Goal: Information Seeking & Learning: Learn about a topic

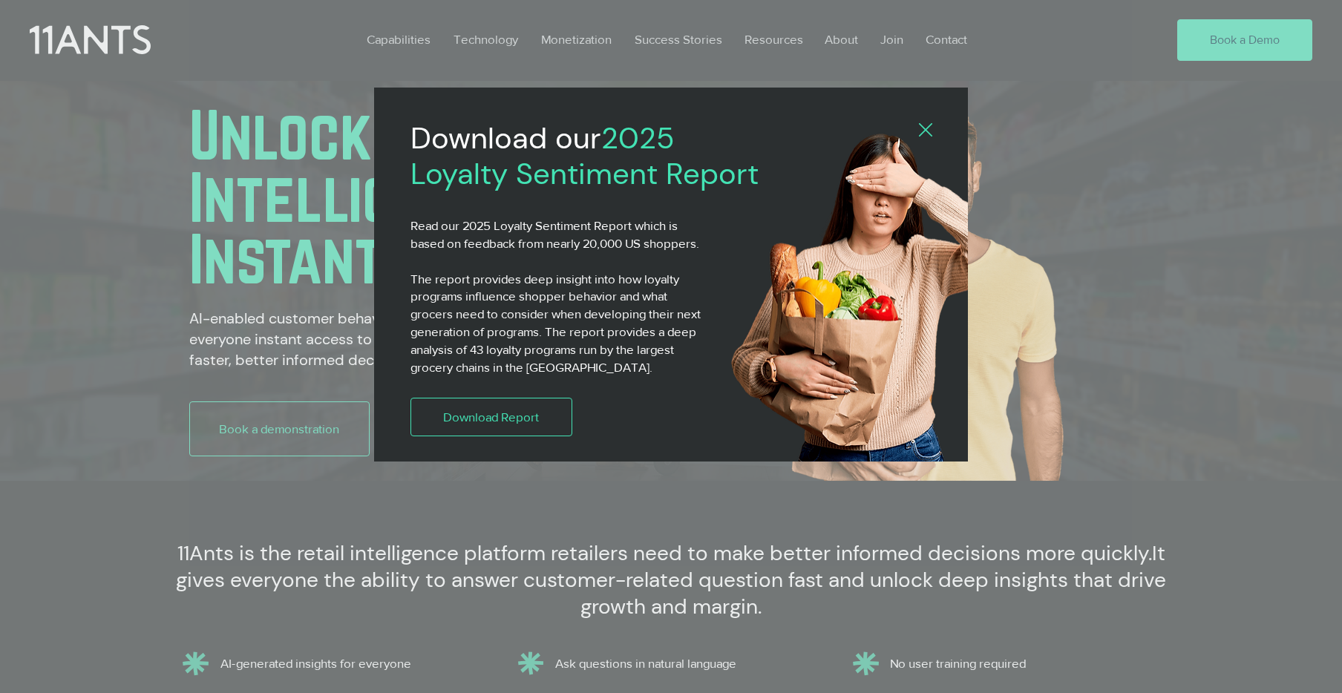
click at [926, 131] on icon "Back to site" at bounding box center [925, 129] width 13 height 13
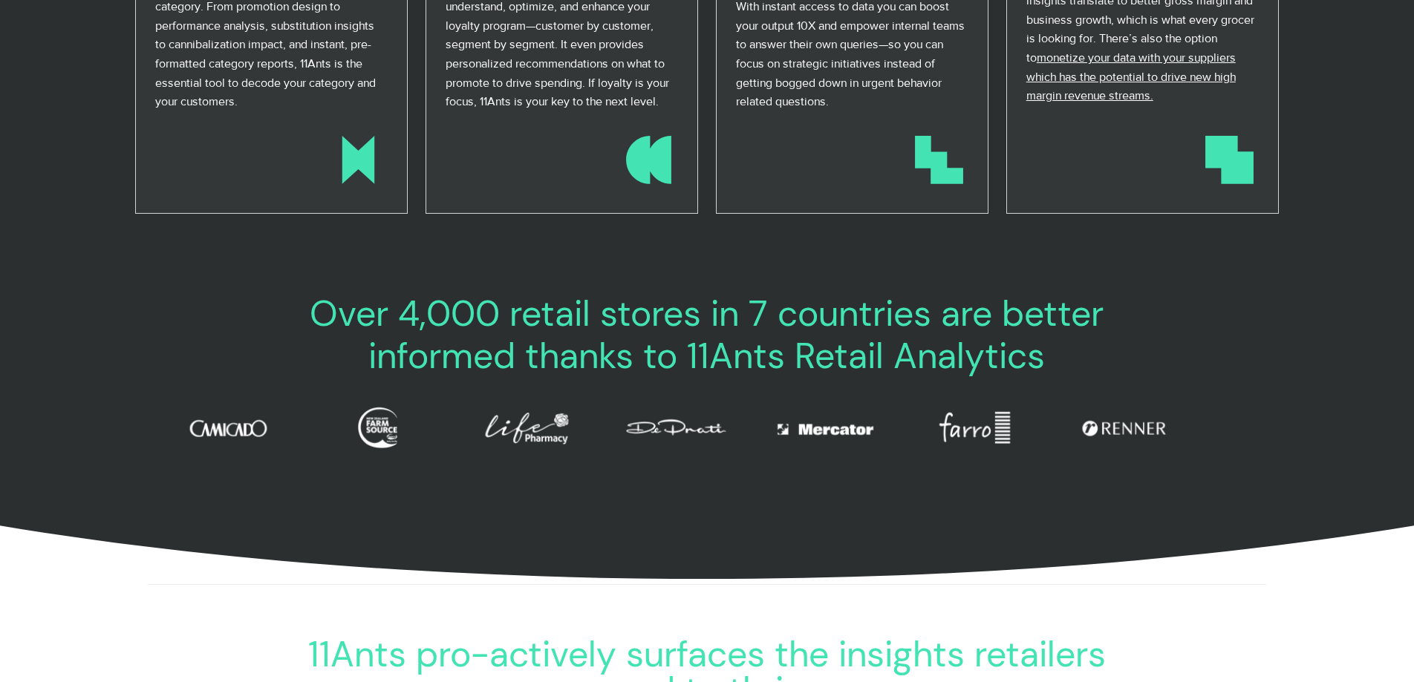
scroll to position [0, 872]
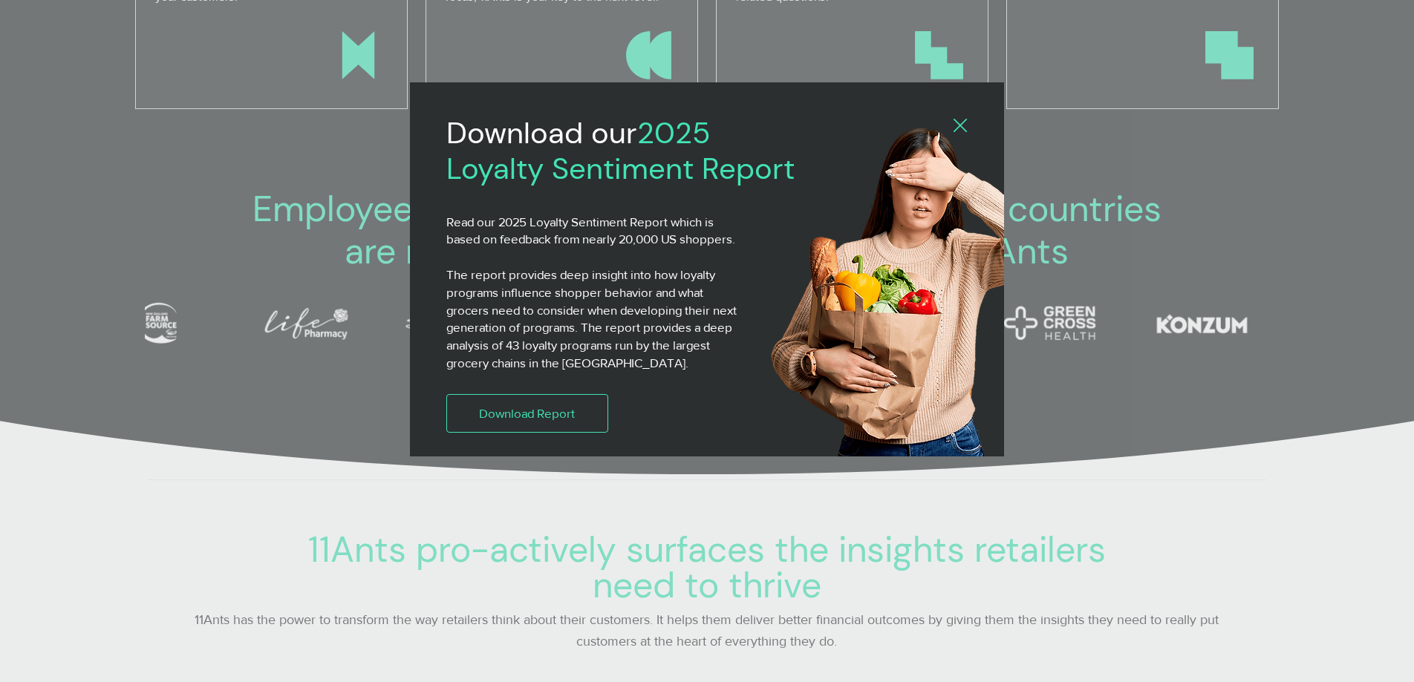
click at [959, 119] on icon "Back to site" at bounding box center [959, 125] width 13 height 13
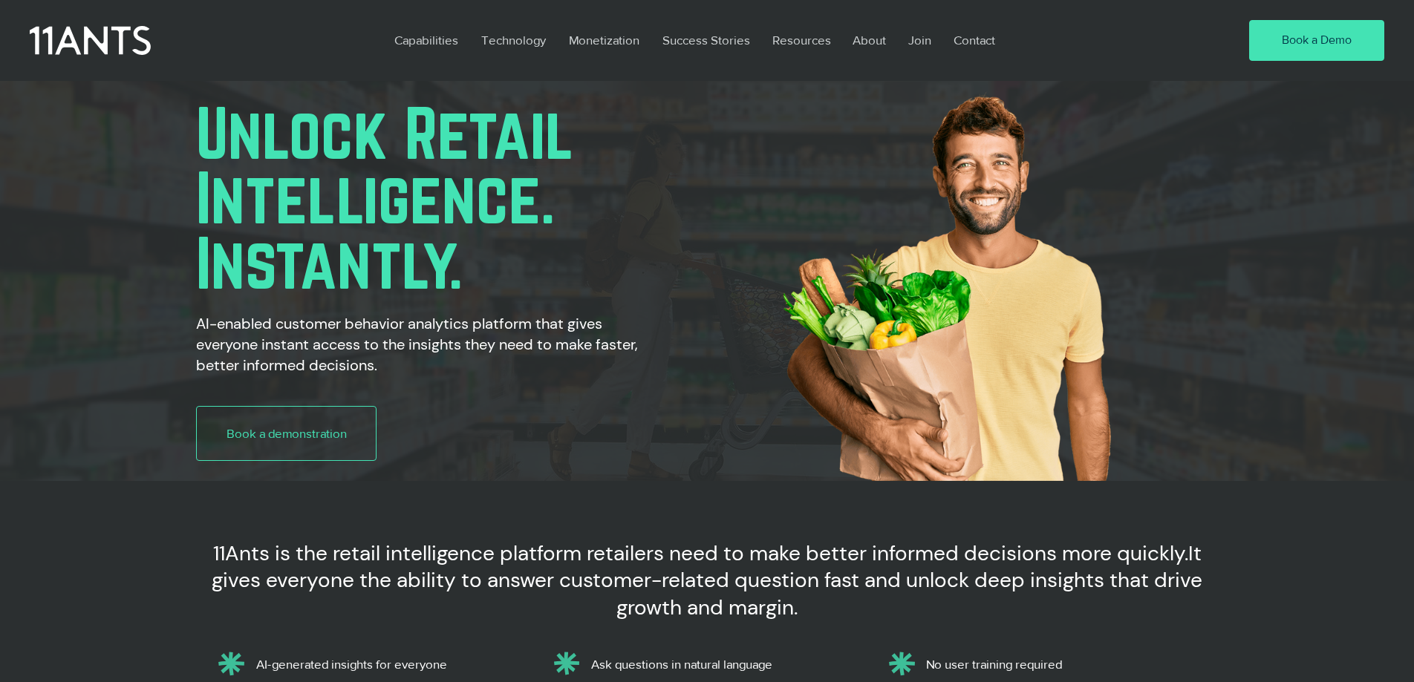
scroll to position [1175, 0]
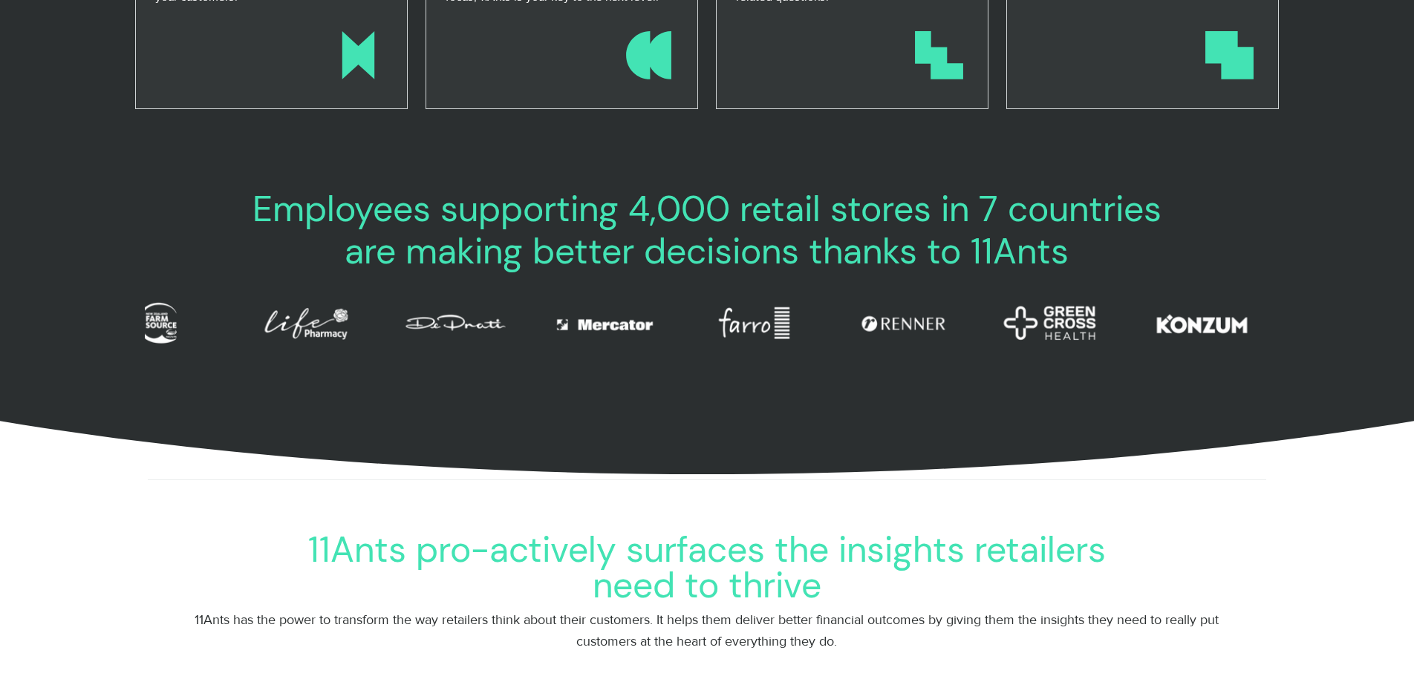
click at [854, 214] on span "Employees supporting 4,000 retail stores in 7 countries are making better decis…" at bounding box center [706, 231] width 909 height 90
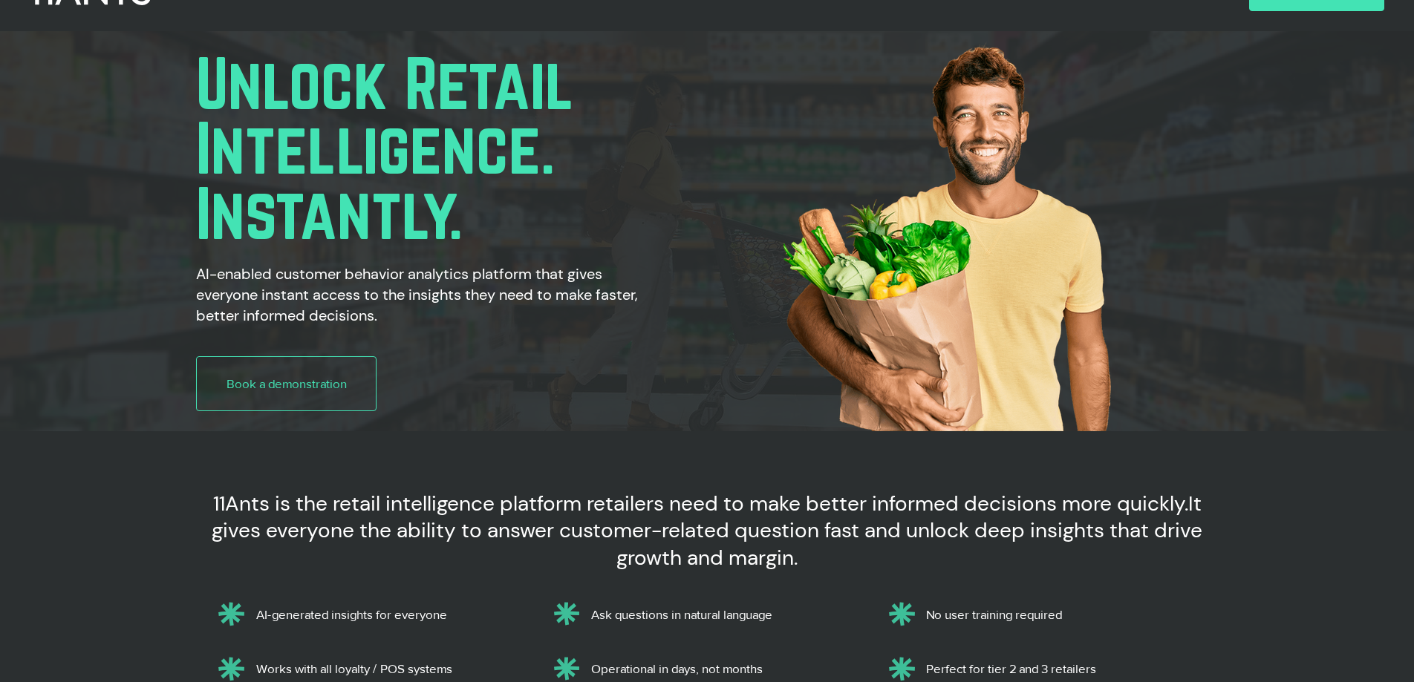
scroll to position [0, 0]
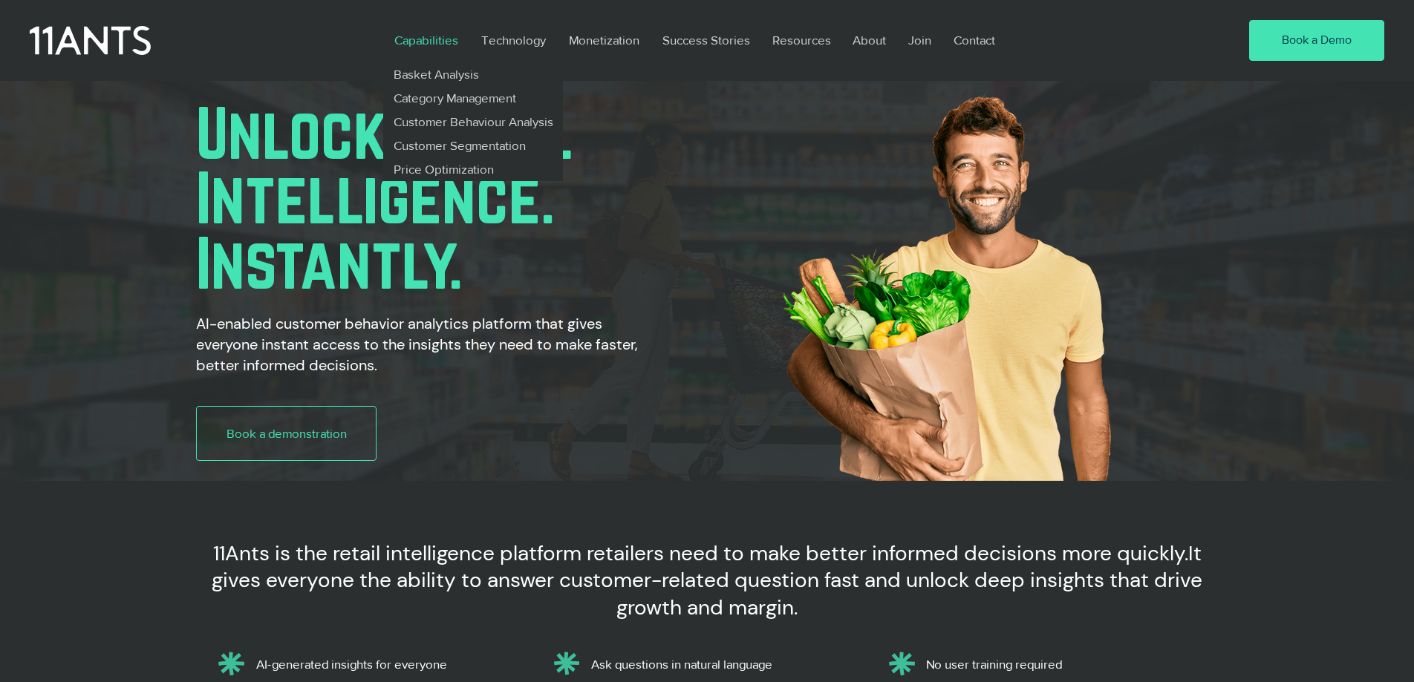
click at [423, 39] on p "Capabilities" at bounding box center [426, 40] width 79 height 34
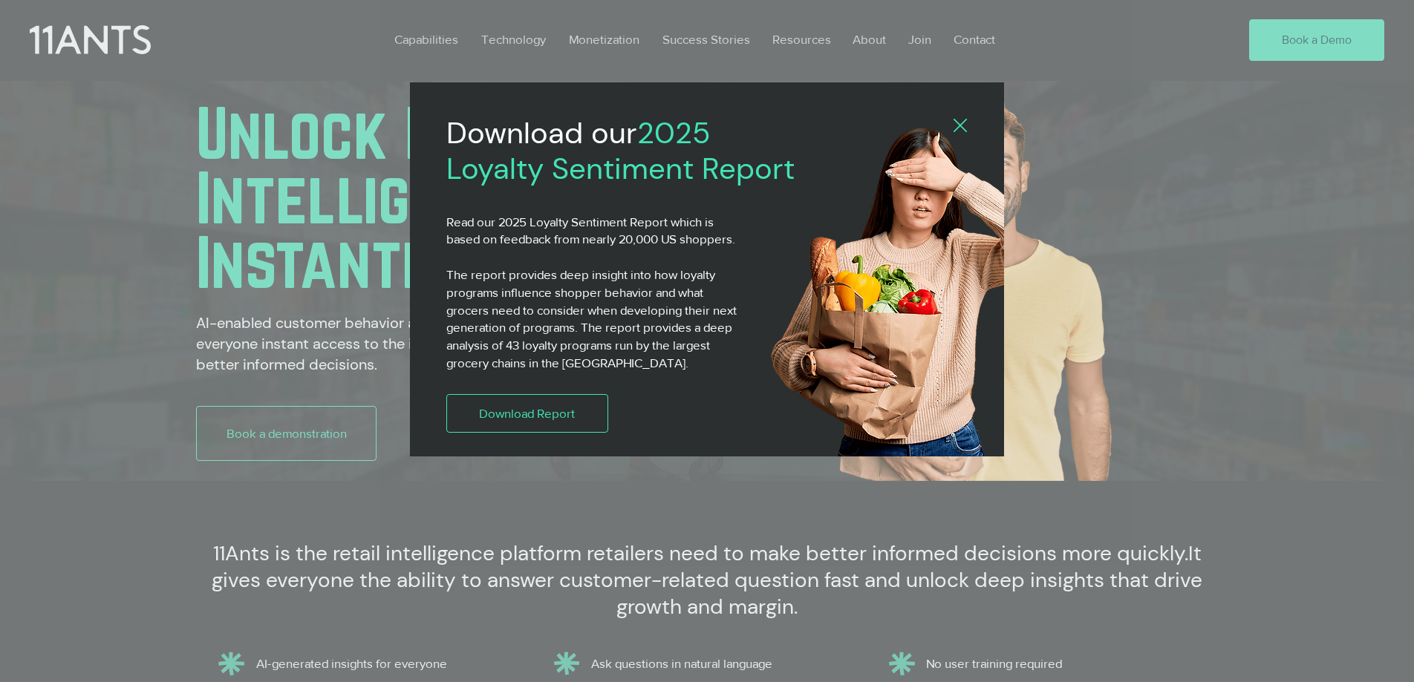
click at [444, 39] on div "2025 Loyalty Sentiment Report" at bounding box center [707, 341] width 1414 height 682
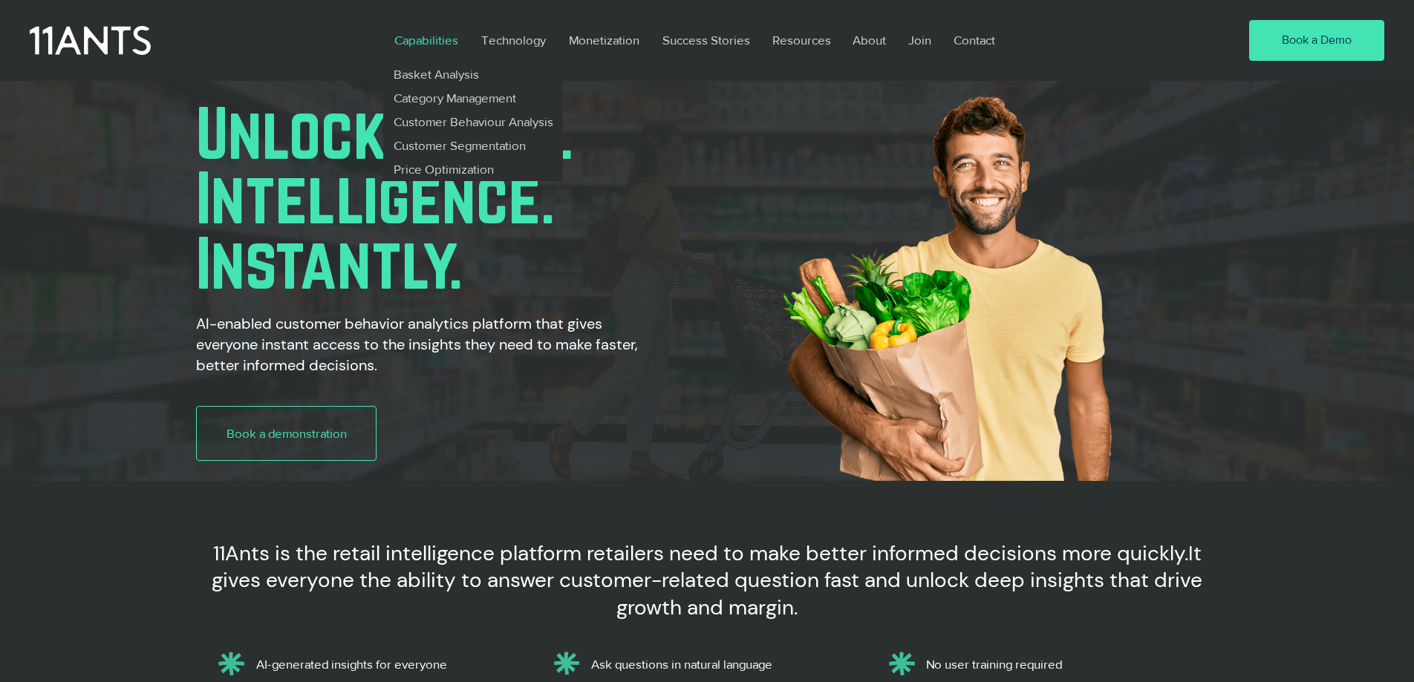
click at [433, 37] on p "Capabilities" at bounding box center [426, 40] width 79 height 34
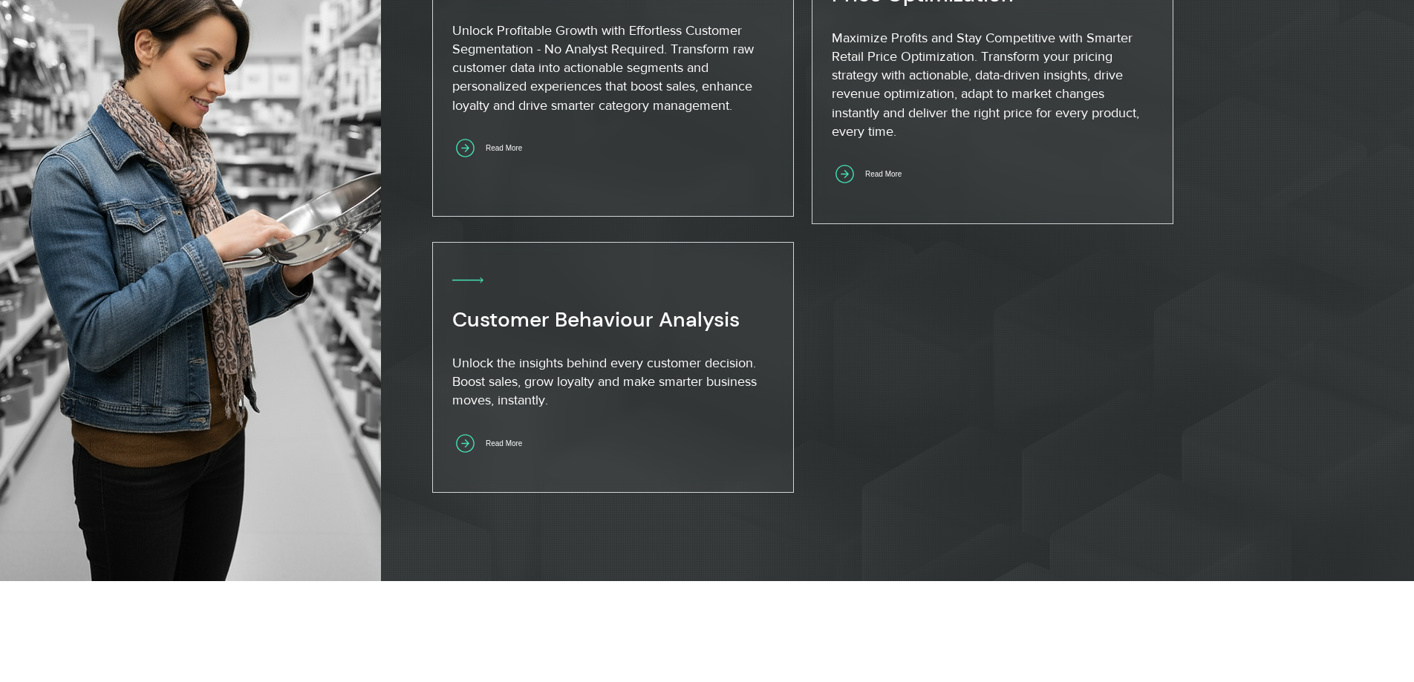
scroll to position [1385, 0]
